Goal: Information Seeking & Learning: Learn about a topic

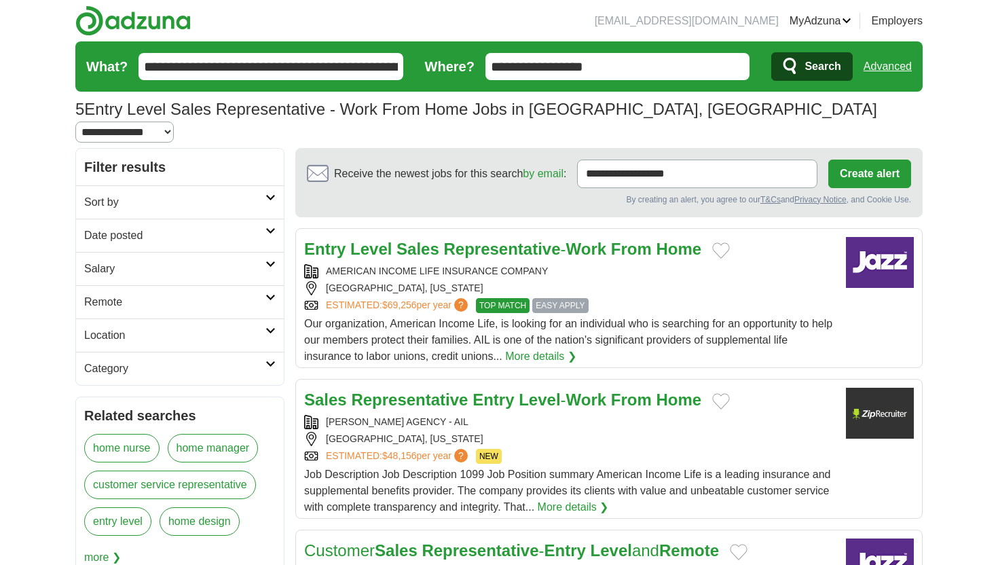
click at [667, 264] on div "AMERICAN INCOME LIFE INSURANCE COMPANY" at bounding box center [569, 271] width 531 height 14
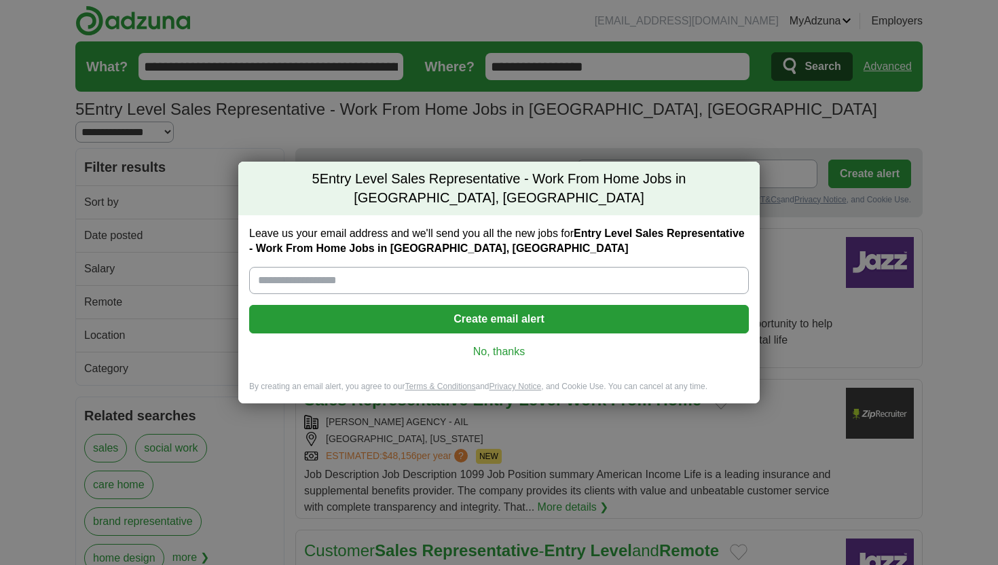
click at [510, 346] on link "No, thanks" at bounding box center [499, 351] width 478 height 15
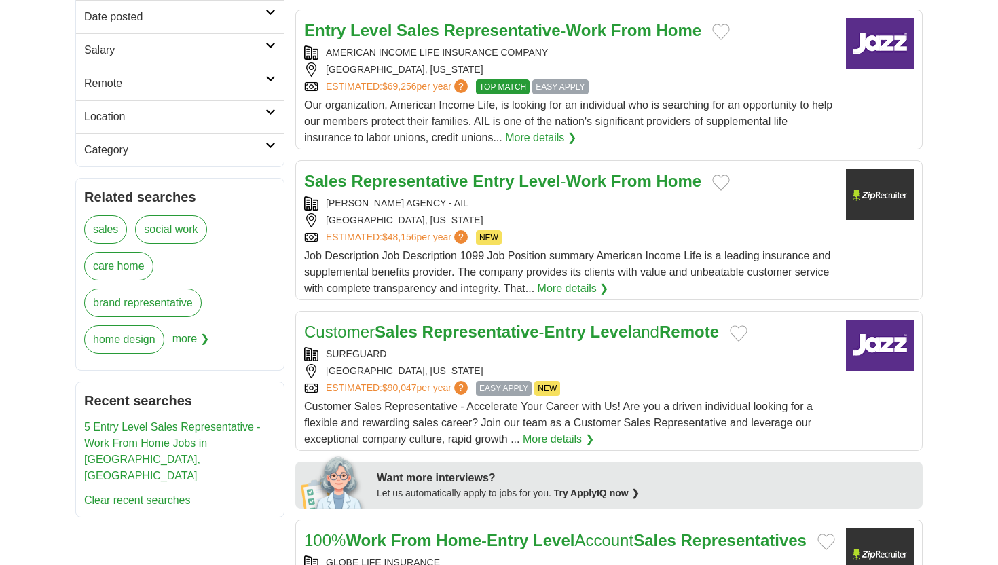
scroll to position [244, 0]
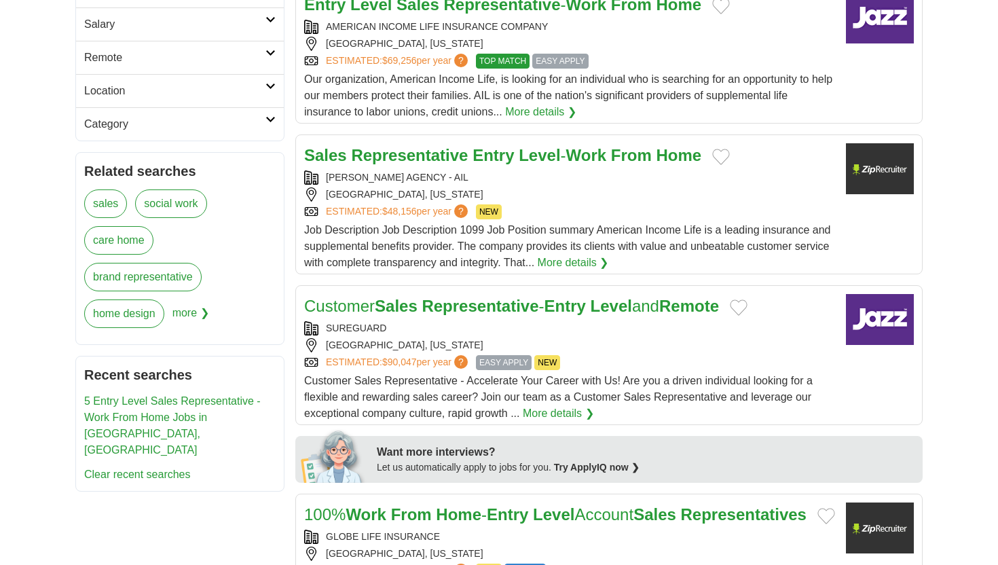
click at [540, 321] on div "SUREGUARD" at bounding box center [569, 328] width 531 height 14
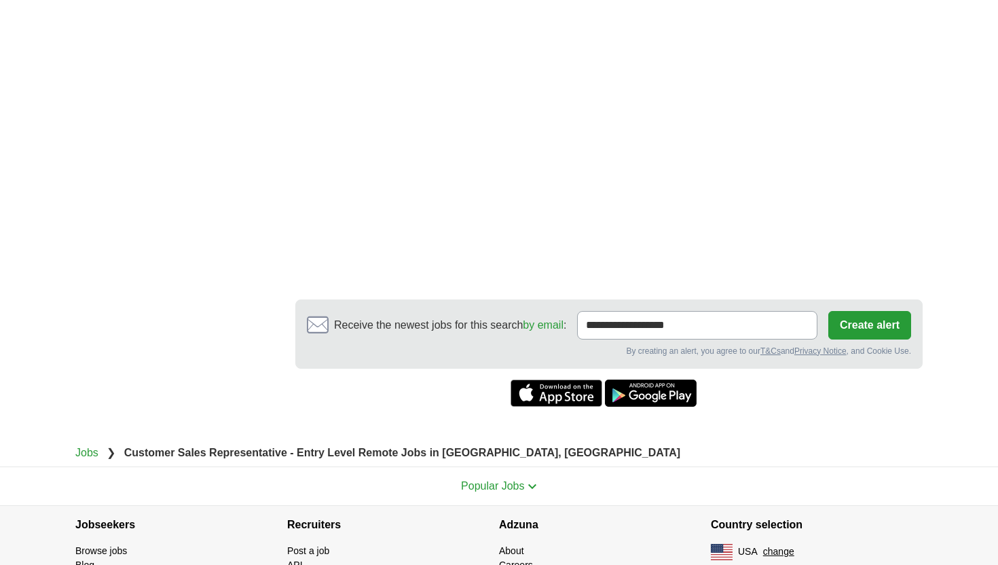
scroll to position [815, 0]
